Goal: Information Seeking & Learning: Understand process/instructions

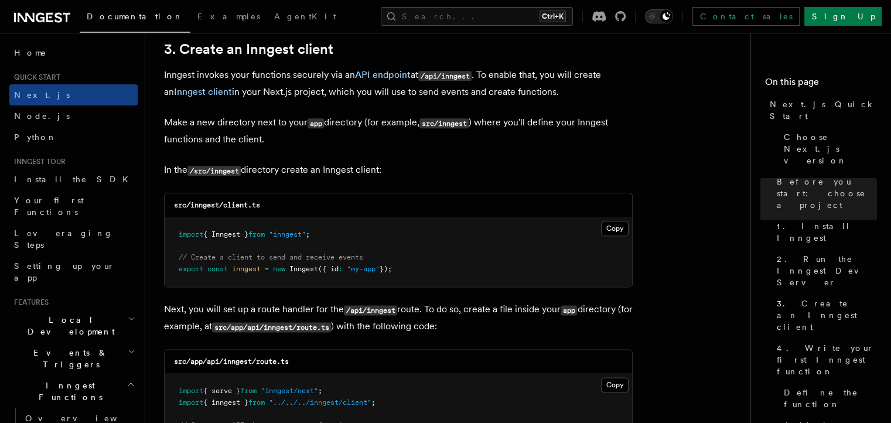
scroll to position [1406, 0]
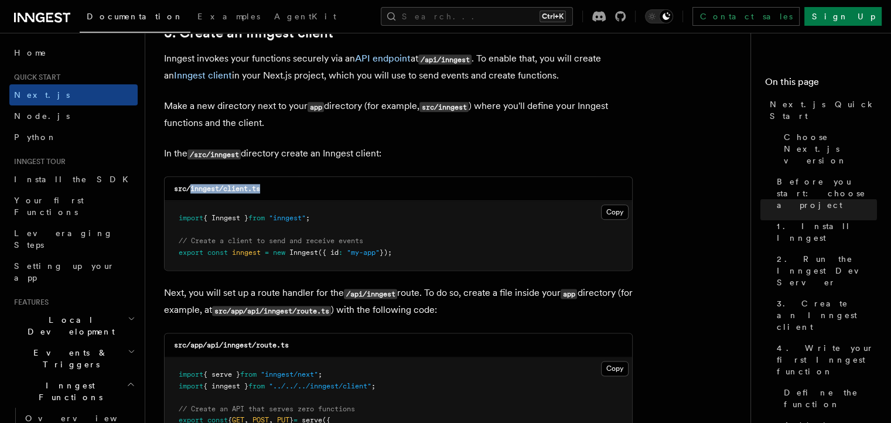
drag, startPoint x: 268, startPoint y: 190, endPoint x: 189, endPoint y: 184, distance: 79.9
click at [189, 184] on div "src/inngest/client.ts" at bounding box center [398, 189] width 467 height 24
copy code "inngest/client.ts"
click at [614, 208] on button "Copy Copied" at bounding box center [615, 211] width 28 height 15
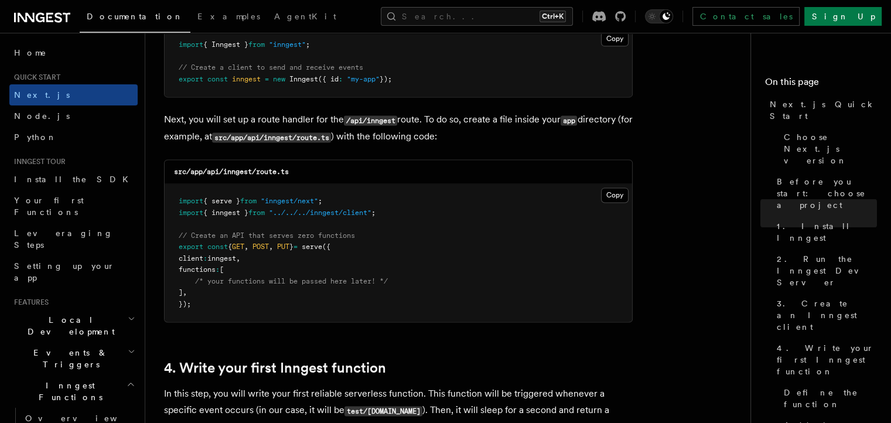
scroll to position [1581, 0]
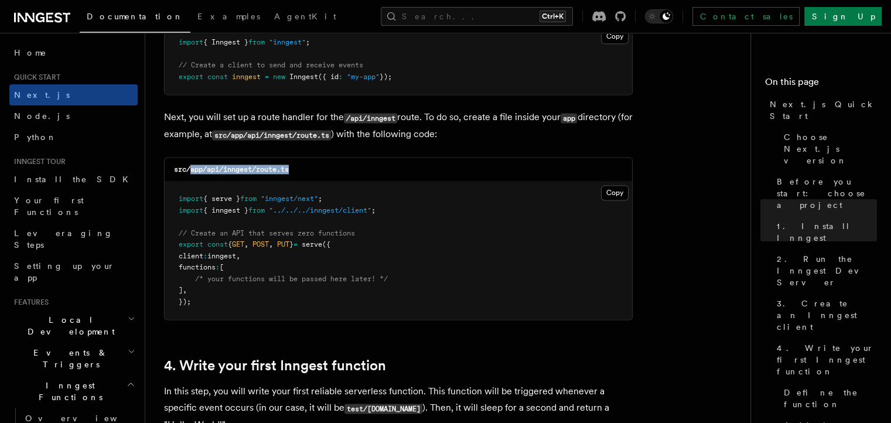
drag, startPoint x: 309, startPoint y: 175, endPoint x: 190, endPoint y: 174, distance: 118.9
click at [190, 174] on div "src/app/api/inngest/route.ts" at bounding box center [398, 170] width 467 height 24
copy code "app/api/inngest/route.ts"
click at [614, 190] on button "Copy Copied" at bounding box center [615, 192] width 28 height 15
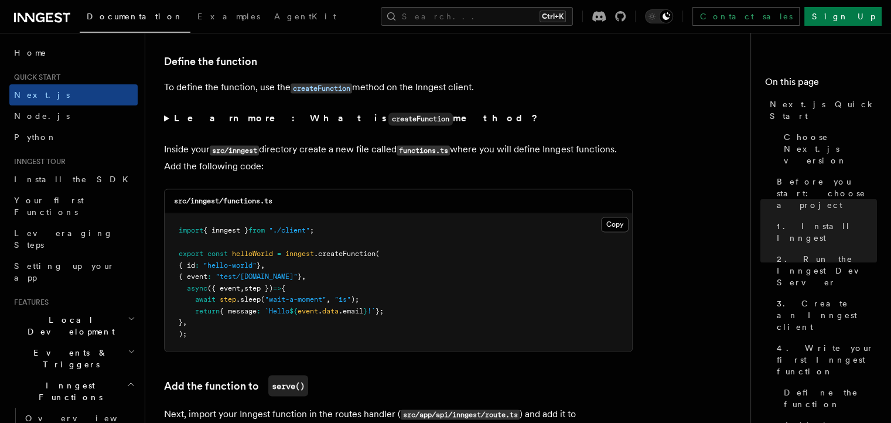
scroll to position [1991, 0]
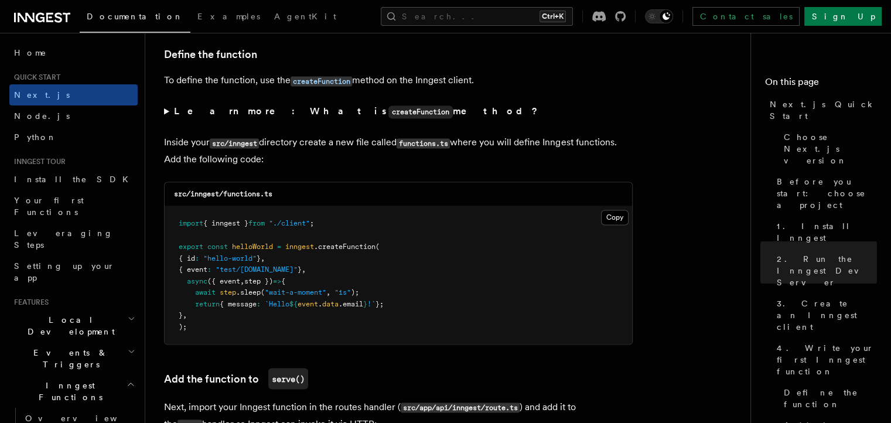
drag, startPoint x: 287, startPoint y: 193, endPoint x: 273, endPoint y: 194, distance: 13.5
click at [273, 194] on div "src/inngest/functions.ts" at bounding box center [398, 194] width 467 height 24
drag, startPoint x: 297, startPoint y: 193, endPoint x: 189, endPoint y: 193, distance: 107.8
click at [189, 193] on div "src/inngest/functions.ts" at bounding box center [398, 194] width 467 height 24
copy code "inngest/functions.ts"
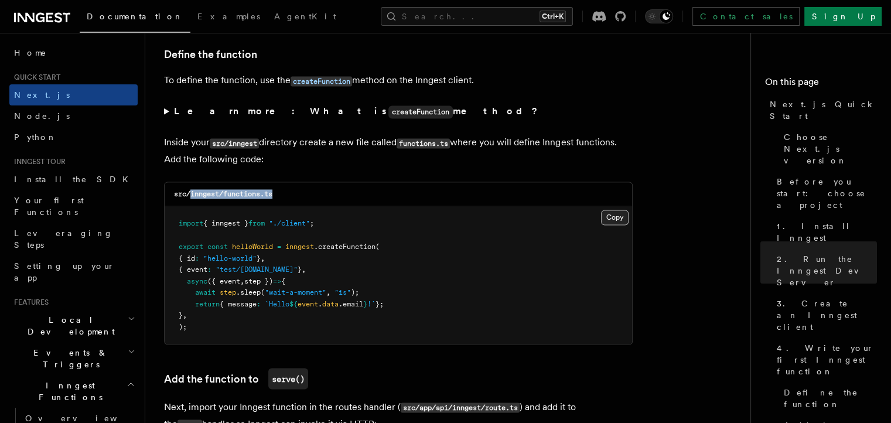
click at [618, 216] on button "Copy Copied" at bounding box center [615, 217] width 28 height 15
click at [520, 197] on div "src/inngest/functions.ts" at bounding box center [398, 194] width 467 height 24
